Goal: Information Seeking & Learning: Check status

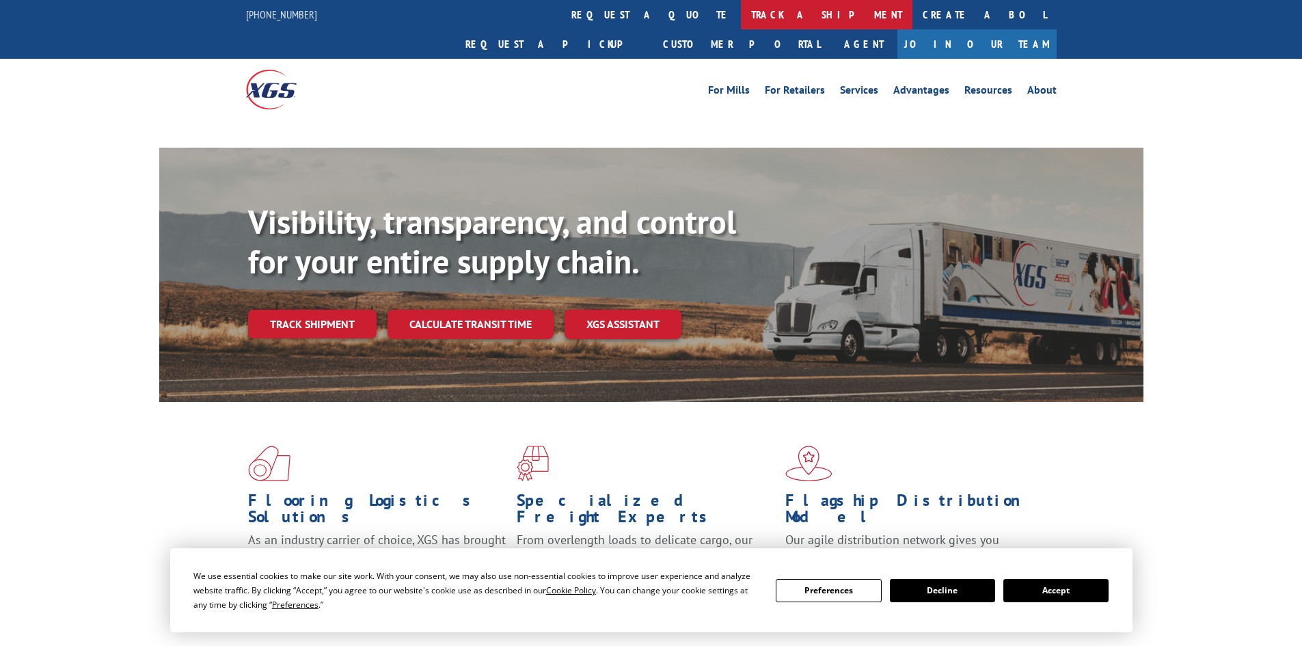
click at [741, 12] on link "track a shipment" at bounding box center [826, 14] width 171 height 29
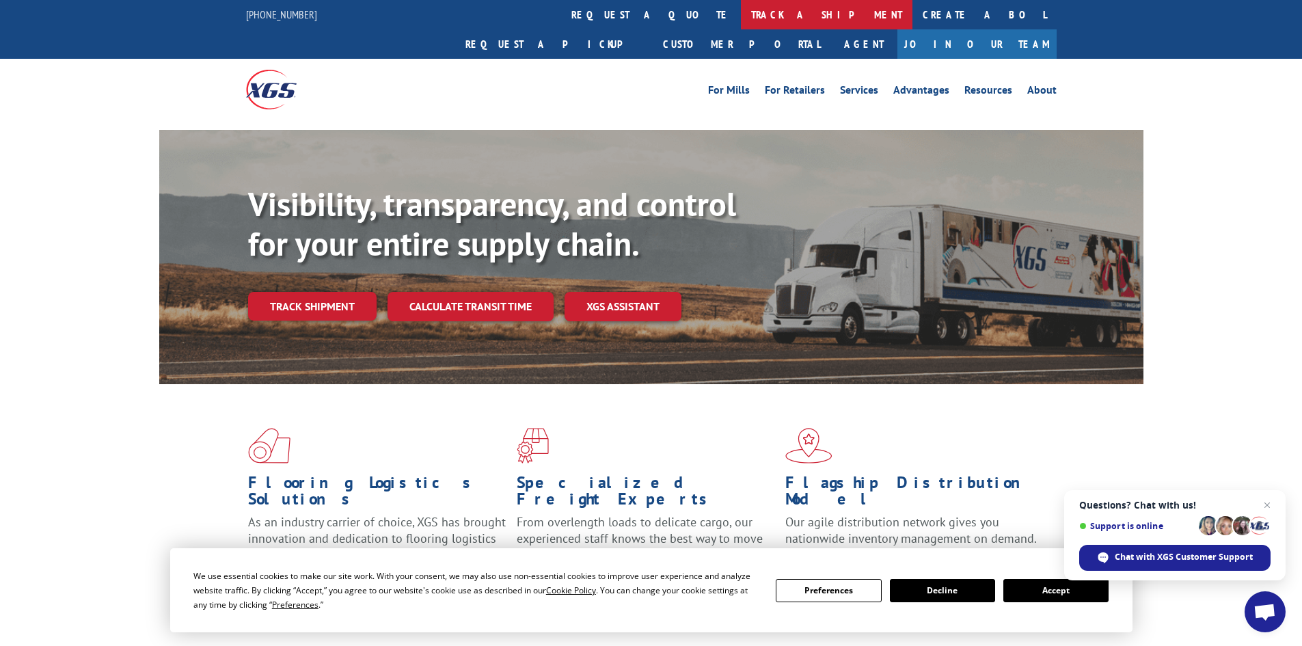
click at [741, 12] on link "track a shipment" at bounding box center [826, 14] width 171 height 29
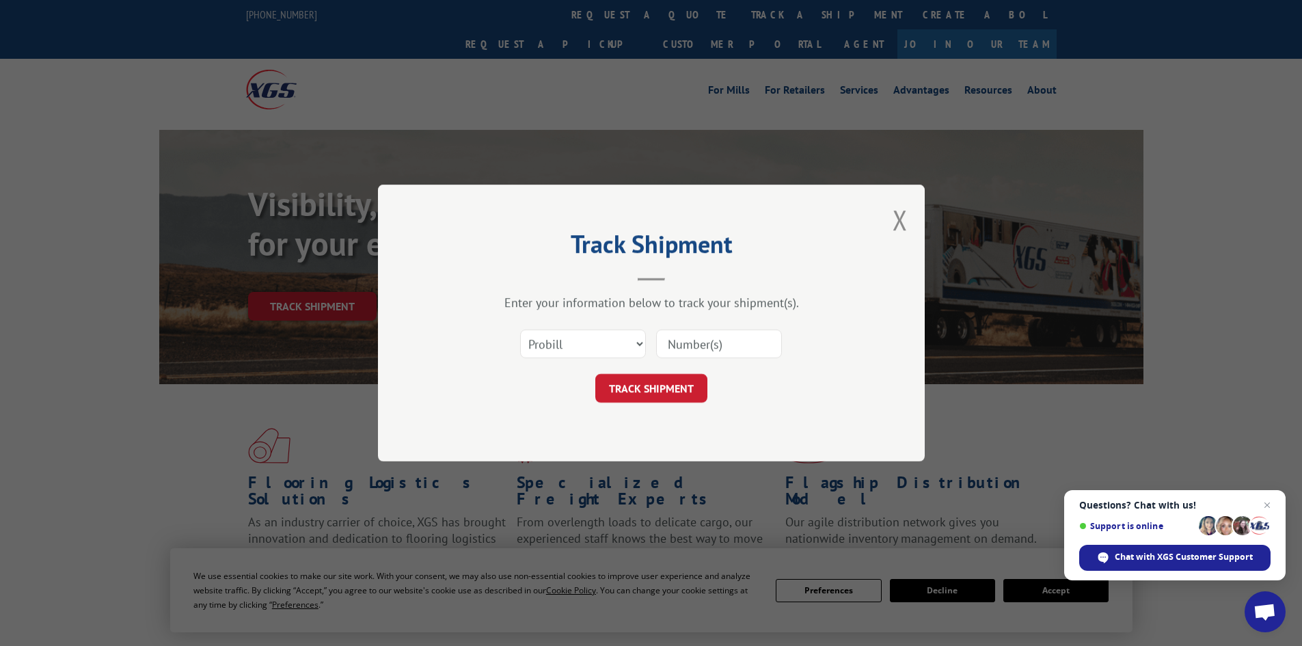
click at [542, 329] on div "Select category... Probill BOL PO" at bounding box center [583, 343] width 124 height 31
click at [575, 347] on select "Select category... Probill BOL PO" at bounding box center [583, 343] width 126 height 29
select select "bol"
click at [520, 329] on select "Select category... Probill BOL PO" at bounding box center [583, 343] width 126 height 29
click at [676, 335] on input at bounding box center [719, 343] width 126 height 29
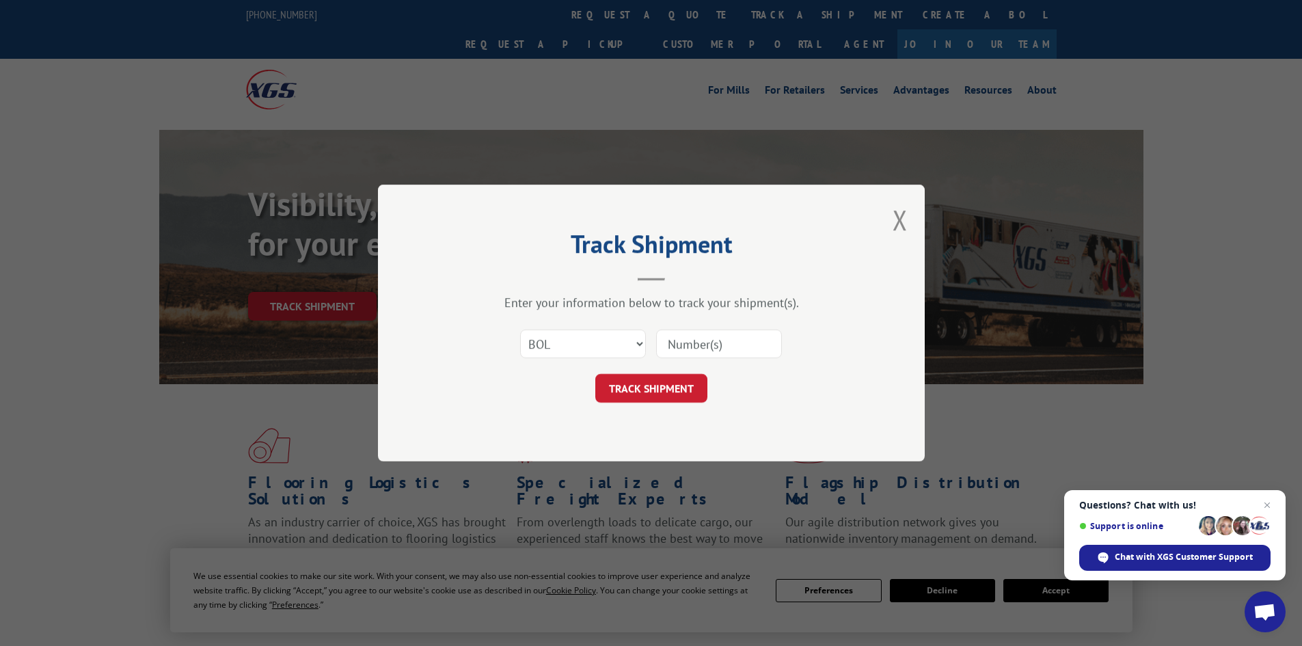
paste input "469445"
type input "469445"
click at [676, 384] on button "TRACK SHIPMENT" at bounding box center [651, 388] width 112 height 29
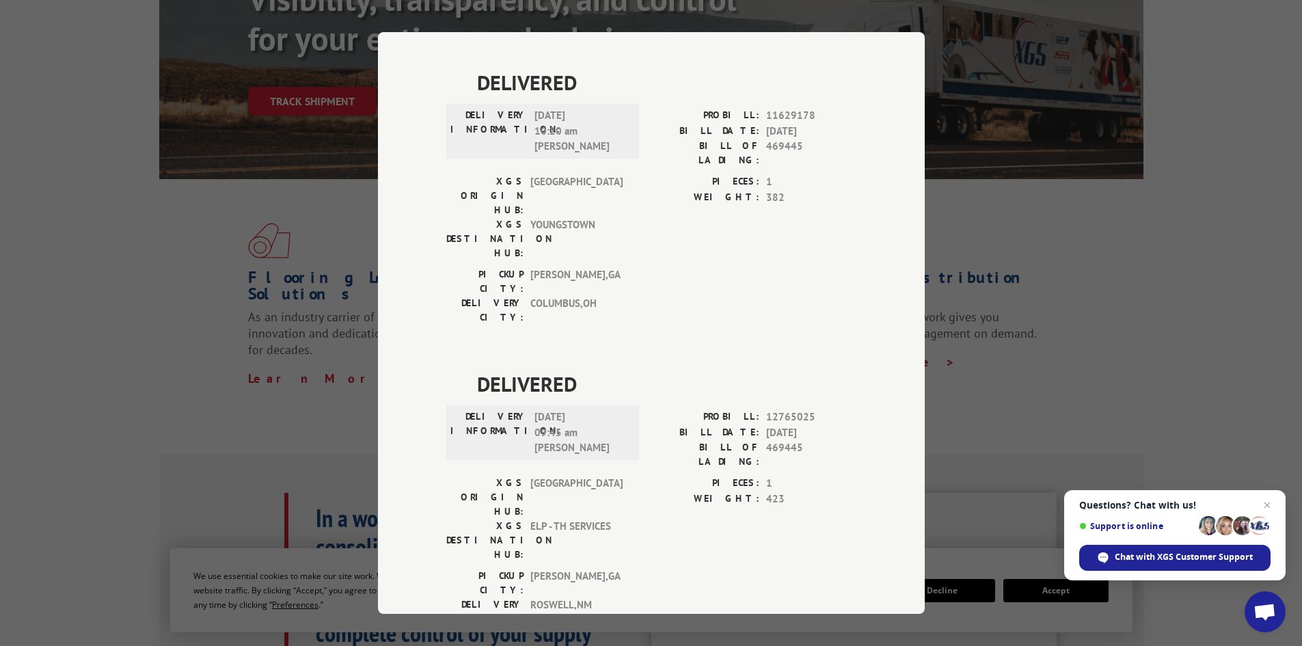
scroll to position [700, 0]
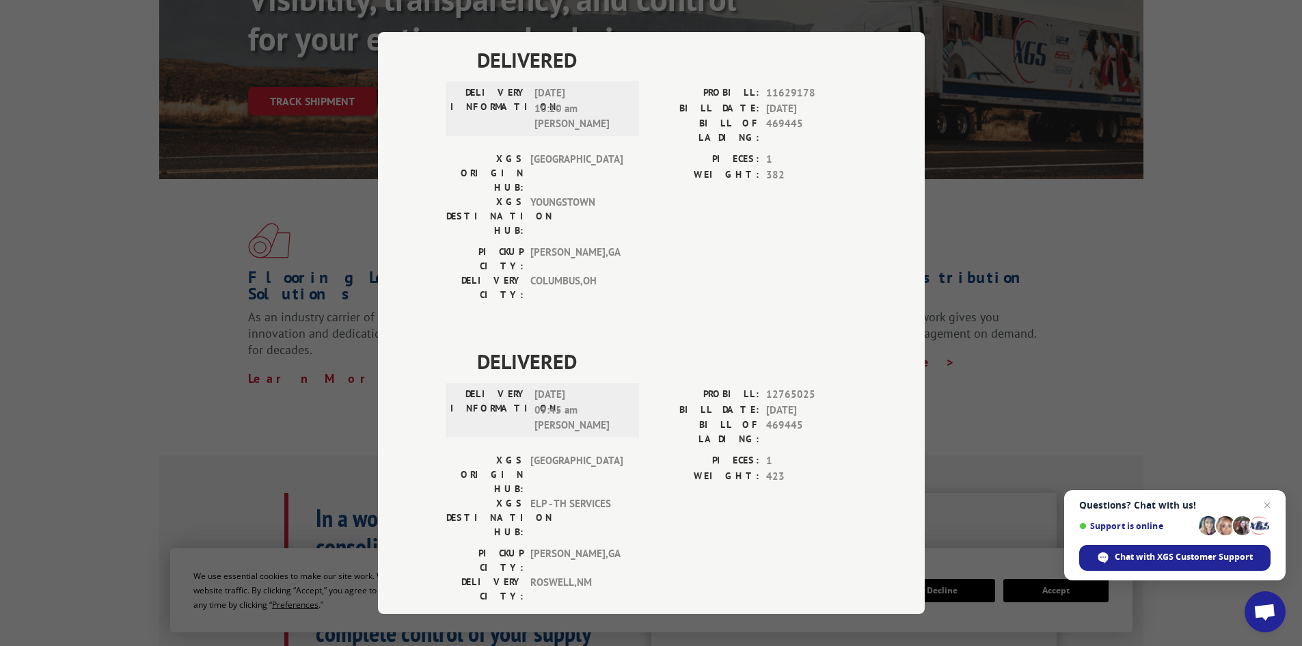
click at [1105, 331] on div "Track Shipment DELIVERED DELIVERY INFORMATION: PROBILL: 6850905 BILL DATE: [DAT…" at bounding box center [651, 323] width 1302 height 646
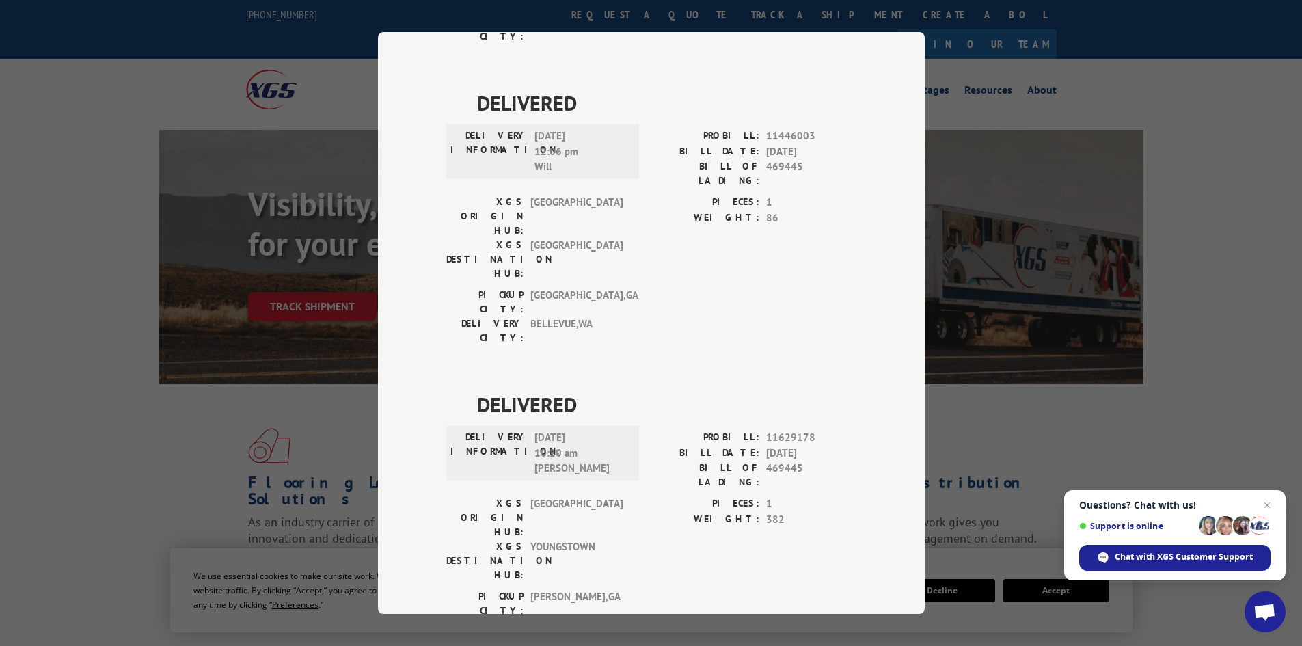
scroll to position [0, 0]
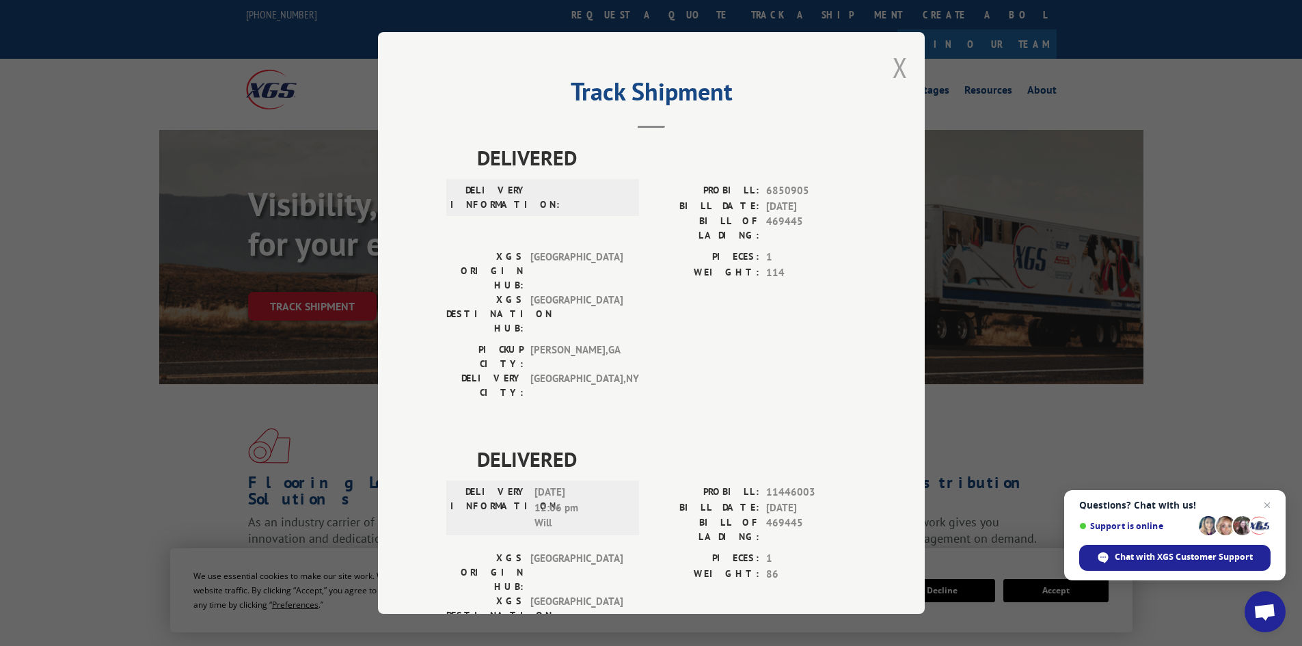
click at [892, 66] on button "Close modal" at bounding box center [899, 67] width 15 height 36
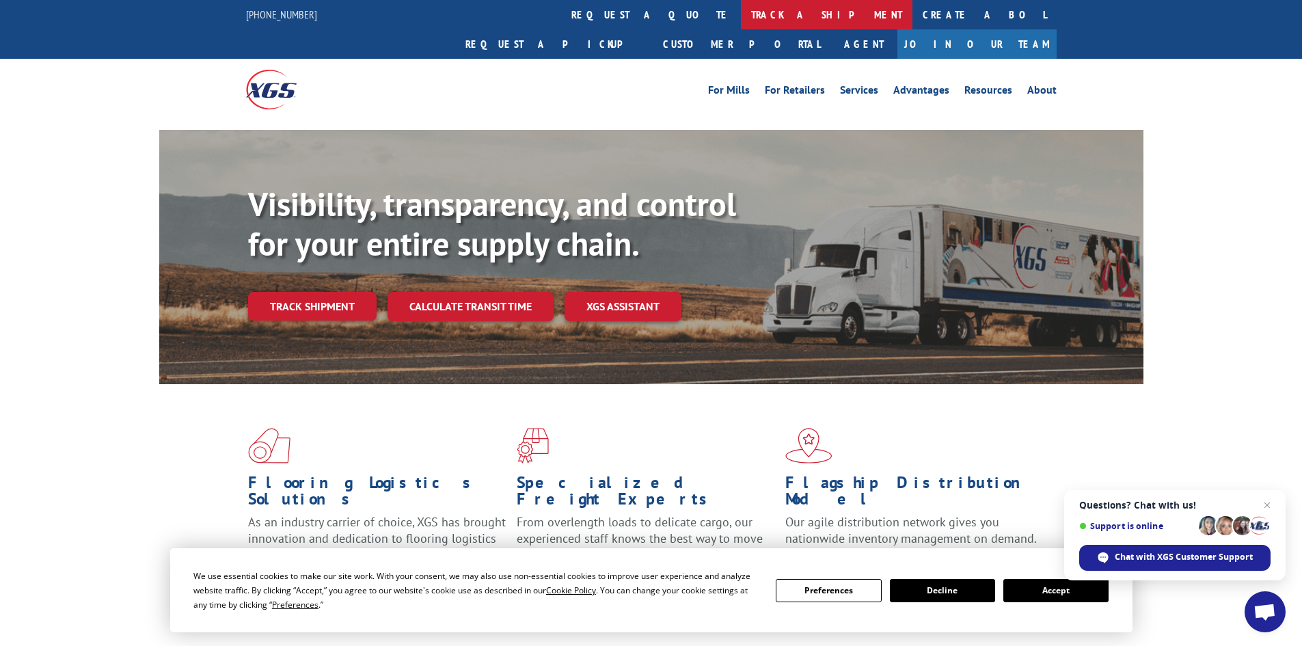
click at [741, 17] on link "track a shipment" at bounding box center [826, 14] width 171 height 29
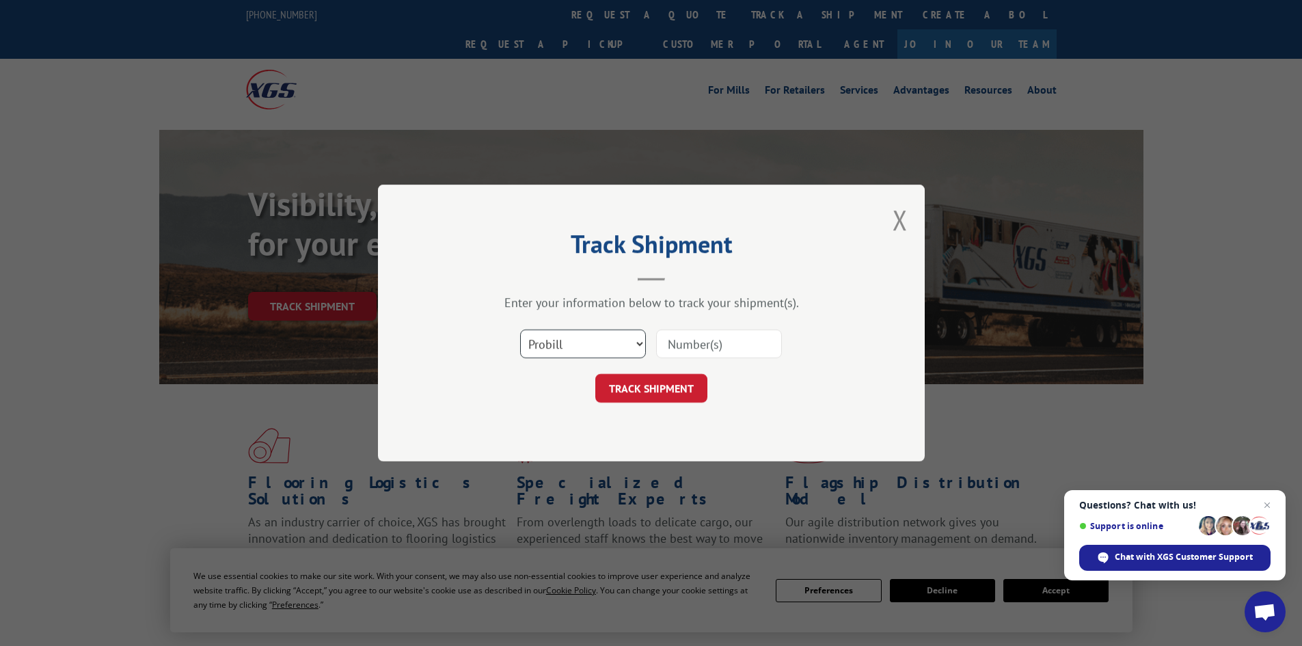
click at [591, 346] on select "Select category... Probill BOL PO" at bounding box center [583, 343] width 126 height 29
select select "bol"
click at [520, 329] on select "Select category... Probill BOL PO" at bounding box center [583, 343] width 126 height 29
click at [728, 345] on input at bounding box center [719, 343] width 126 height 29
paste input "7052550"
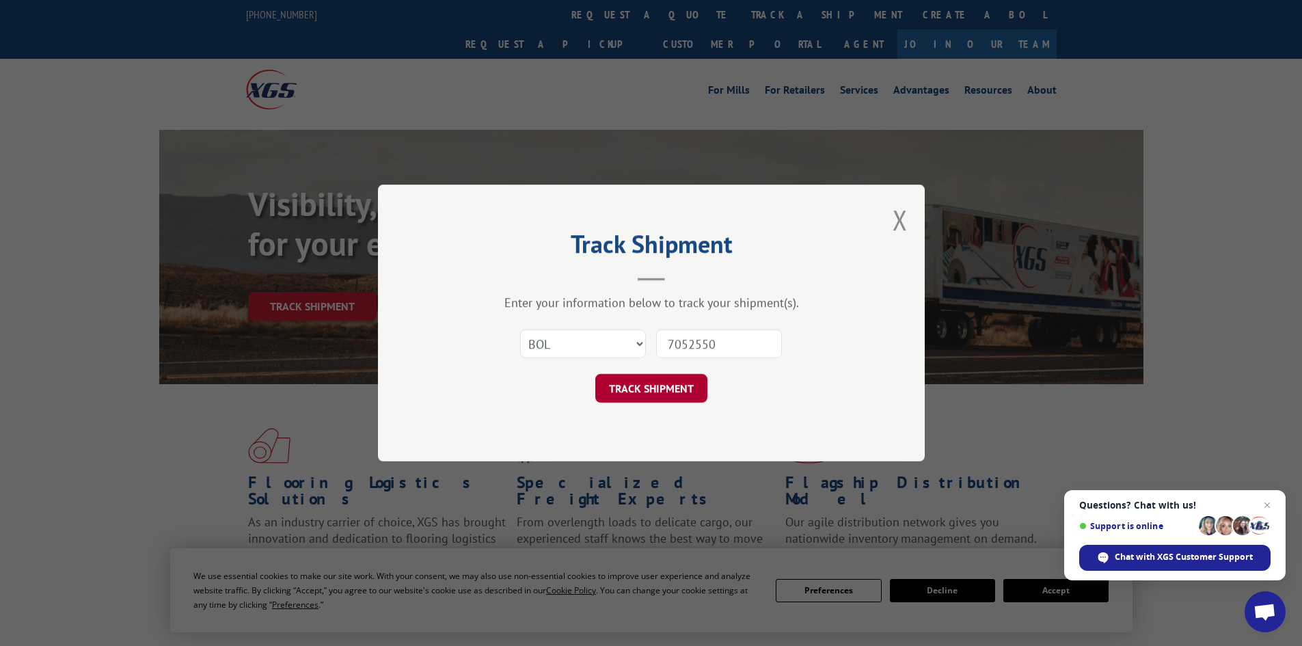
type input "7052550"
click at [655, 383] on button "TRACK SHIPMENT" at bounding box center [651, 388] width 112 height 29
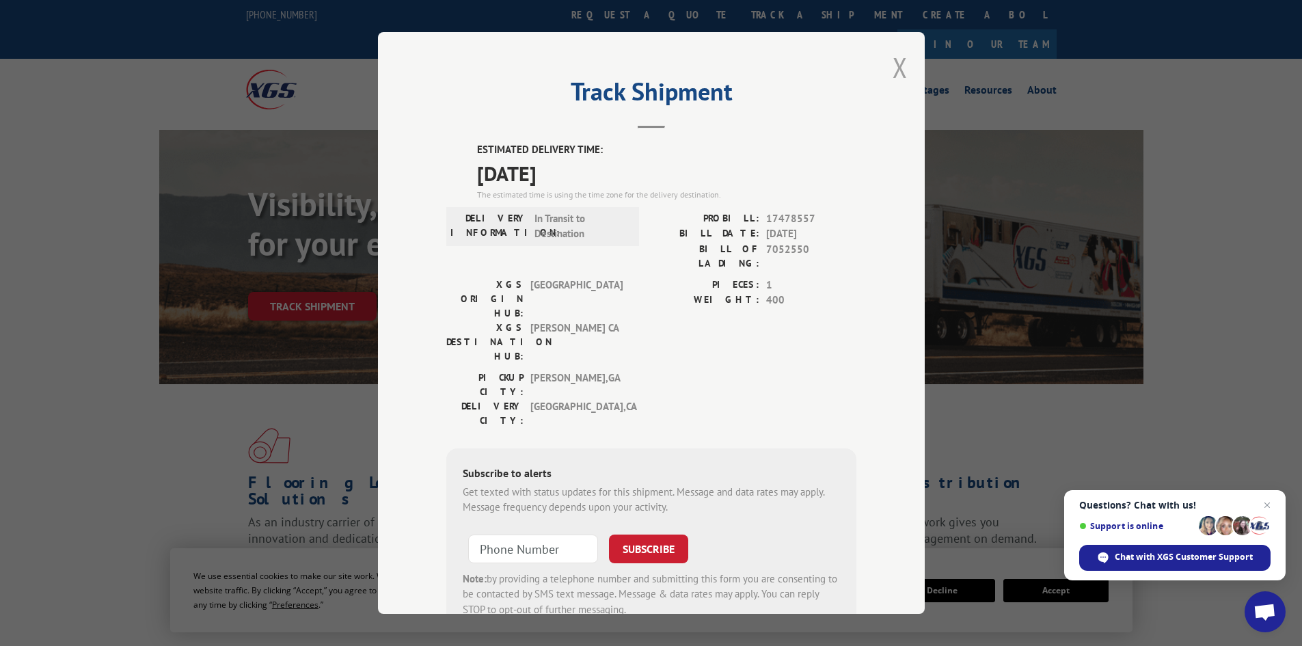
click at [893, 67] on button "Close modal" at bounding box center [899, 67] width 15 height 36
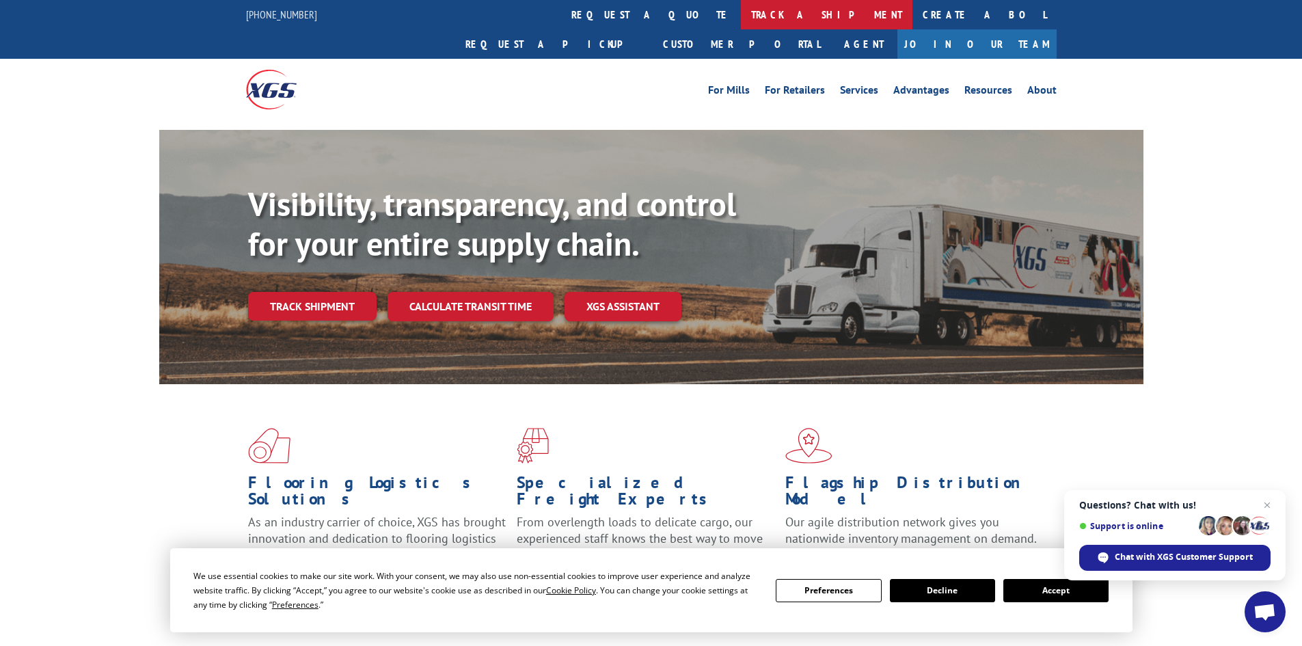
click at [741, 14] on link "track a shipment" at bounding box center [826, 14] width 171 height 29
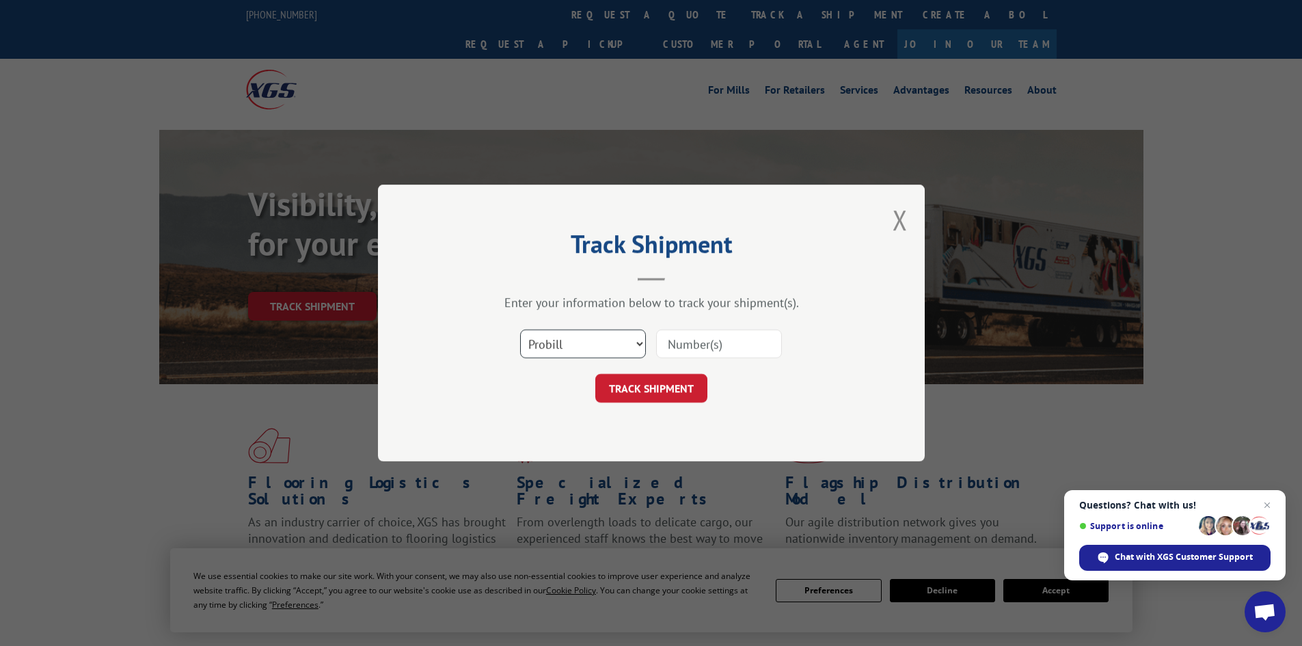
click at [583, 343] on select "Select category... Probill BOL PO" at bounding box center [583, 343] width 126 height 29
select select "bol"
click at [520, 329] on select "Select category... Probill BOL PO" at bounding box center [583, 343] width 126 height 29
click at [756, 343] on input at bounding box center [719, 343] width 126 height 29
paste input "7059336"
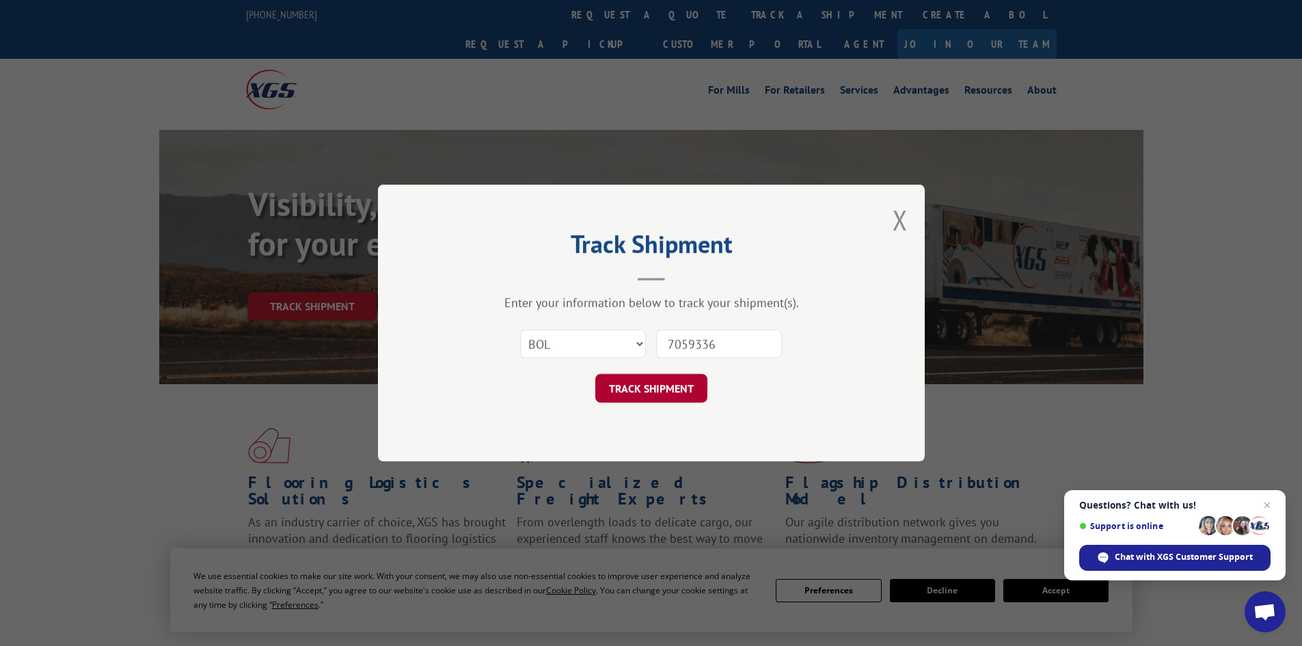
type input "7059336"
click at [624, 383] on button "TRACK SHIPMENT" at bounding box center [651, 388] width 112 height 29
